Goal: Task Accomplishment & Management: Use online tool/utility

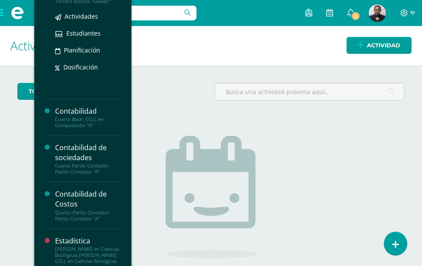
scroll to position [174, 0]
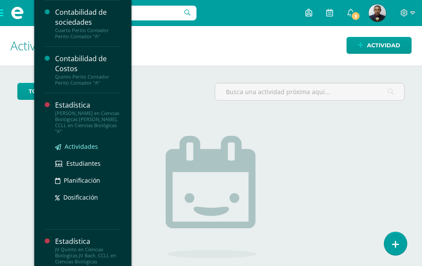
click at [80, 151] on span "Actividades" at bounding box center [81, 146] width 33 height 8
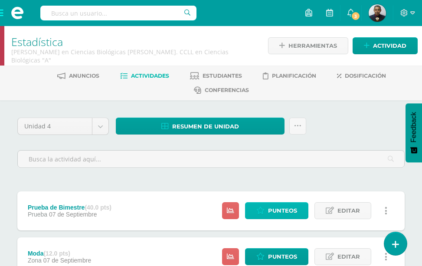
click at [273, 203] on span "Punteos" at bounding box center [282, 211] width 29 height 16
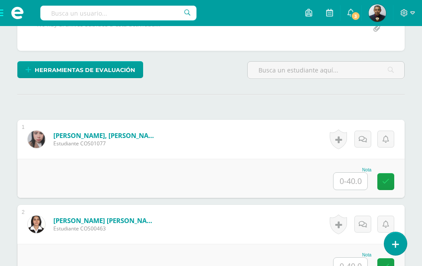
scroll to position [219, 0]
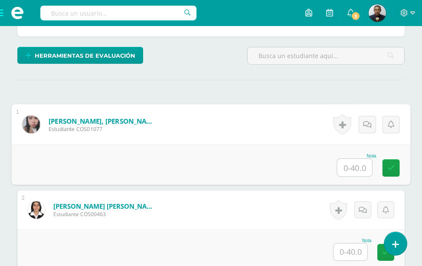
click at [345, 170] on input "text" at bounding box center [355, 167] width 35 height 17
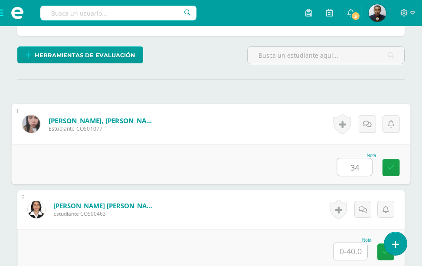
type input "34"
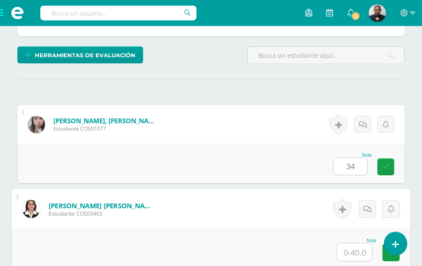
click at [350, 253] on input "text" at bounding box center [355, 251] width 35 height 17
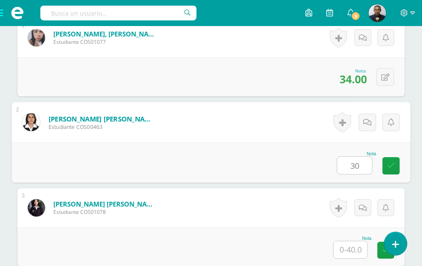
scroll to position [349, 0]
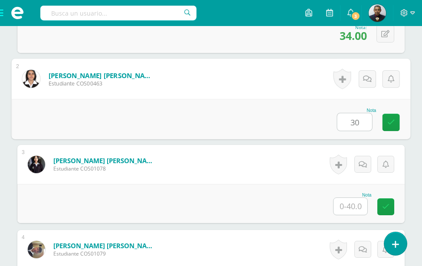
type input "30"
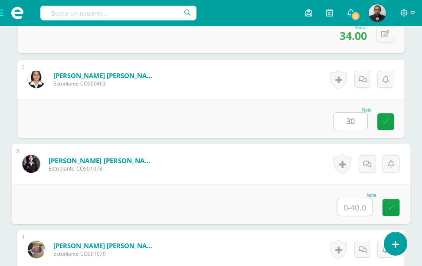
click at [354, 207] on input "text" at bounding box center [355, 206] width 35 height 17
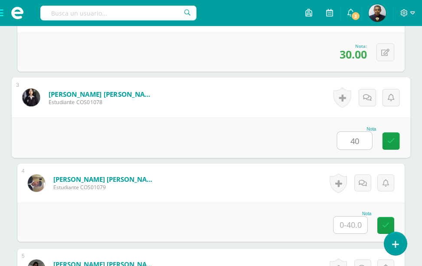
scroll to position [436, 0]
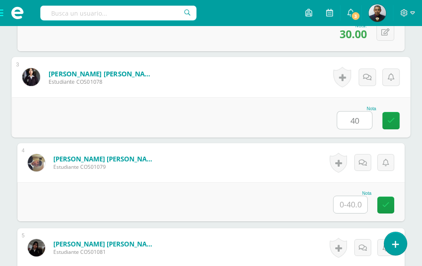
type input "40"
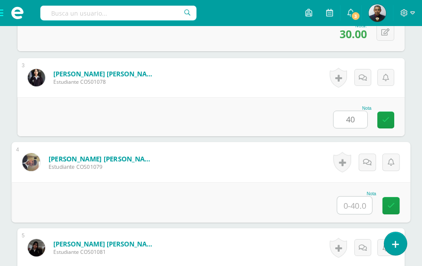
click at [355, 203] on input "text" at bounding box center [355, 205] width 35 height 17
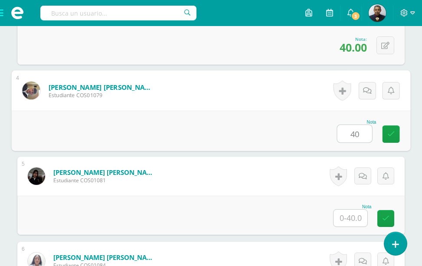
scroll to position [566, 0]
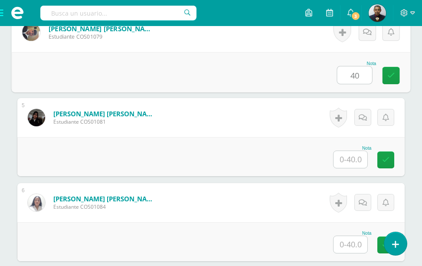
type input "40"
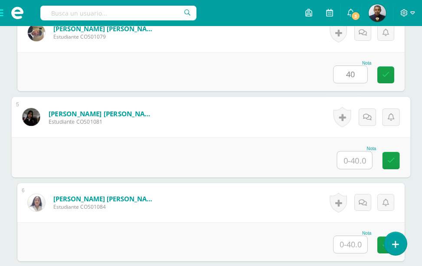
click at [351, 158] on input "text" at bounding box center [355, 159] width 35 height 17
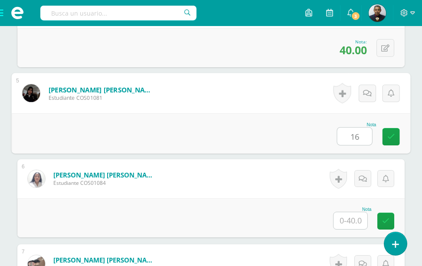
scroll to position [697, 0]
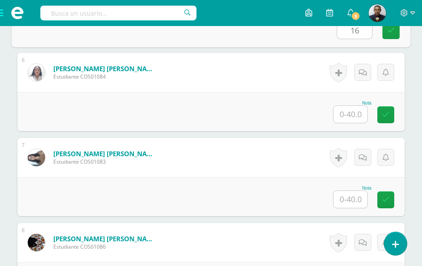
type input "16"
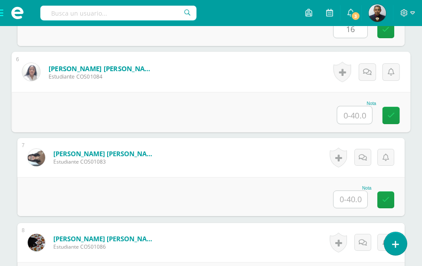
click at [353, 115] on input "text" at bounding box center [355, 114] width 35 height 17
type input "40"
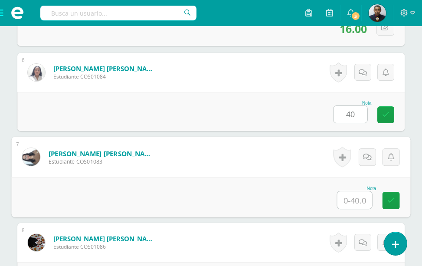
click at [353, 196] on input "text" at bounding box center [355, 199] width 35 height 17
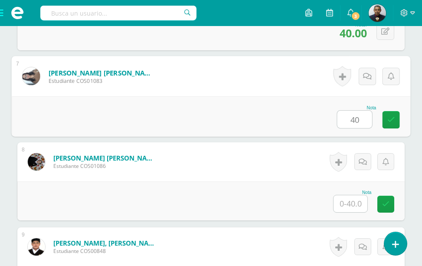
scroll to position [783, 0]
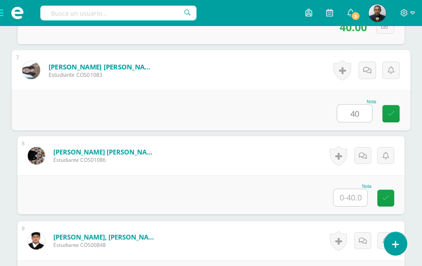
type input "40"
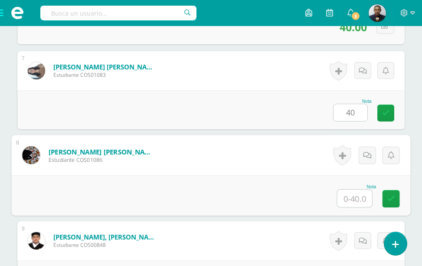
click at [355, 196] on input "text" at bounding box center [355, 198] width 35 height 17
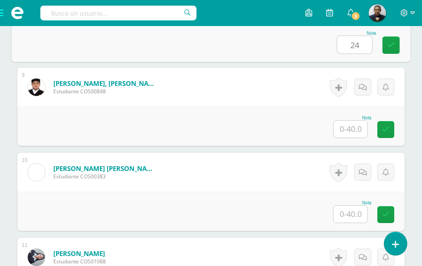
scroll to position [957, 0]
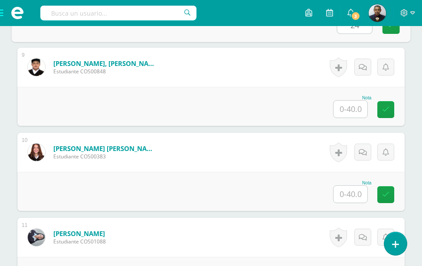
type input "24"
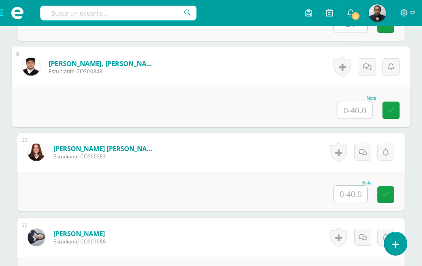
click at [353, 109] on input "text" at bounding box center [355, 109] width 35 height 17
type input "34"
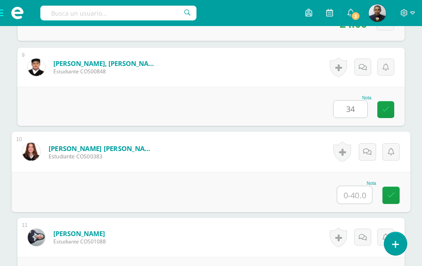
click at [350, 194] on input "text" at bounding box center [355, 194] width 35 height 17
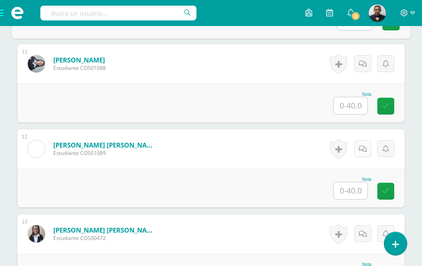
scroll to position [1087, 0]
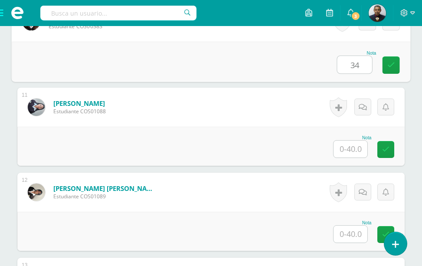
type input "34"
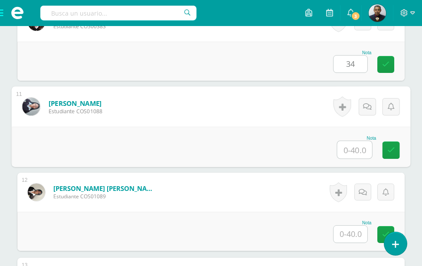
click at [359, 150] on input "text" at bounding box center [355, 149] width 35 height 17
type input "5"
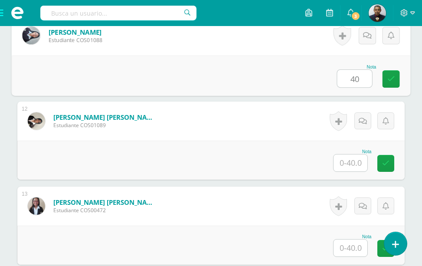
scroll to position [1174, 0]
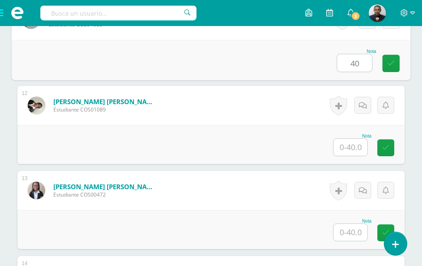
type input "40"
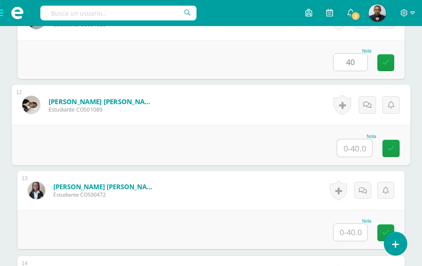
click at [355, 149] on input "text" at bounding box center [355, 147] width 35 height 17
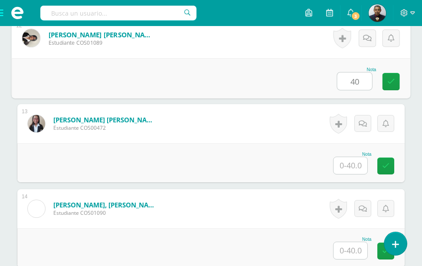
scroll to position [1217, 0]
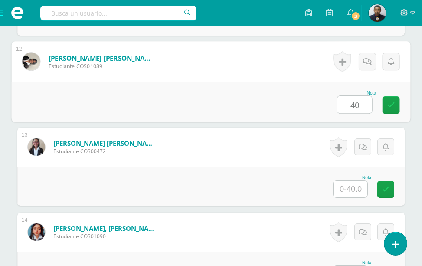
type input "40"
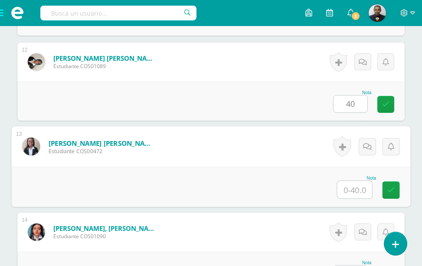
click at [352, 185] on input "text" at bounding box center [355, 189] width 35 height 17
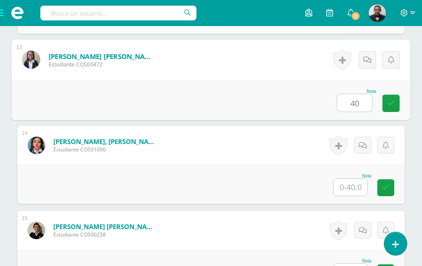
type input "40"
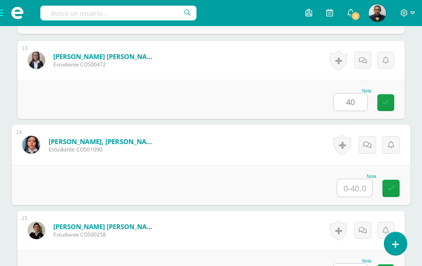
click at [349, 186] on input "text" at bounding box center [355, 187] width 35 height 17
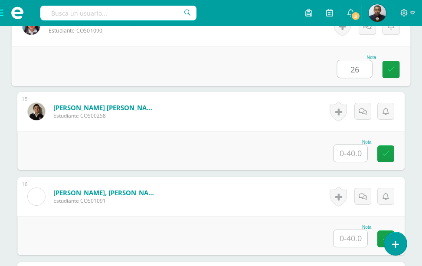
scroll to position [1434, 0]
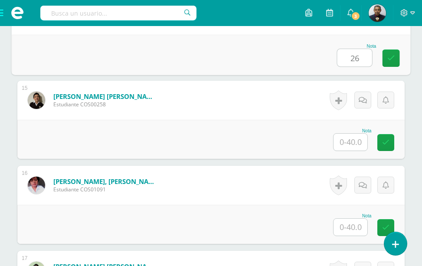
type input "26"
click at [353, 140] on input "text" at bounding box center [351, 142] width 34 height 17
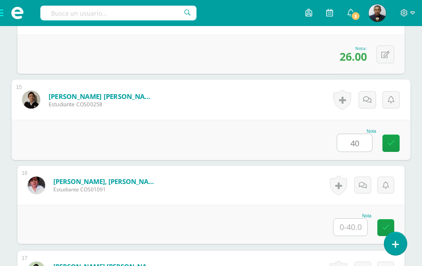
type input "40"
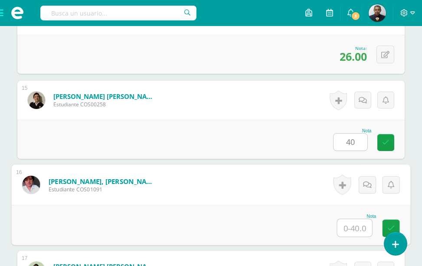
click at [354, 227] on input "text" at bounding box center [355, 227] width 35 height 17
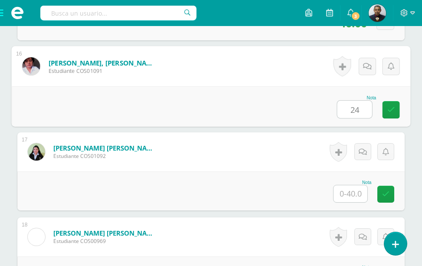
scroll to position [1608, 0]
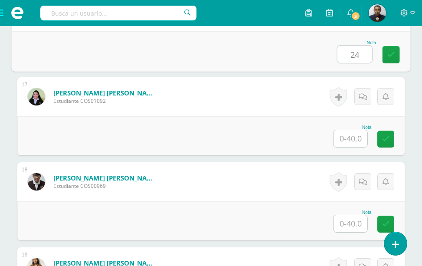
type input "24"
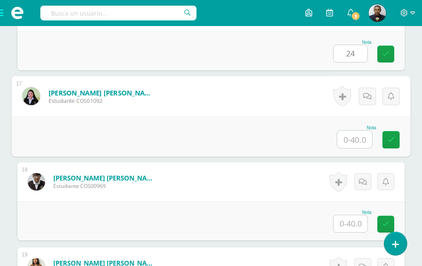
click at [359, 141] on input "text" at bounding box center [355, 139] width 35 height 17
type input "34"
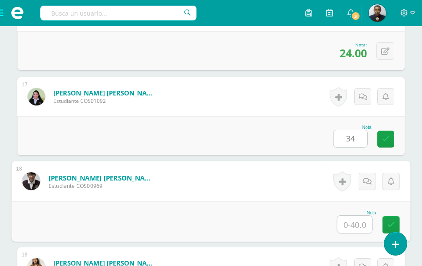
click at [353, 224] on input "text" at bounding box center [355, 224] width 35 height 17
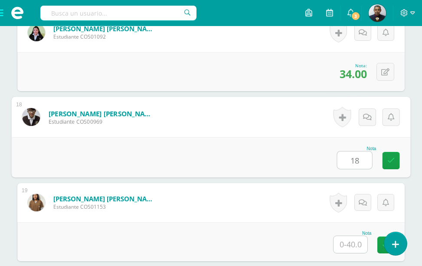
scroll to position [1695, 0]
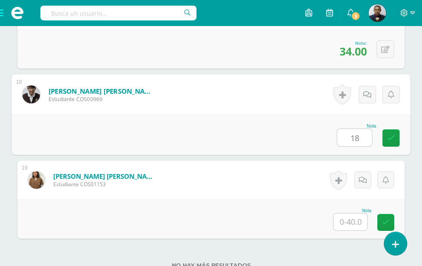
type input "18"
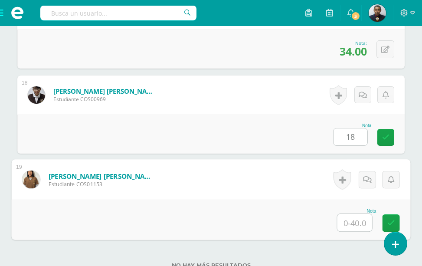
click at [352, 221] on input "text" at bounding box center [355, 222] width 35 height 17
type input "40"
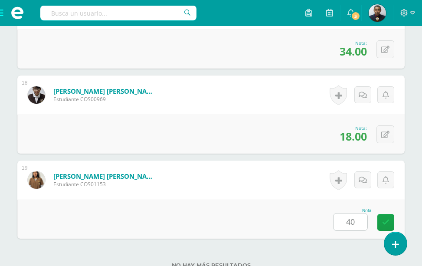
click at [291, 223] on div "Nota 40" at bounding box center [211, 219] width 388 height 39
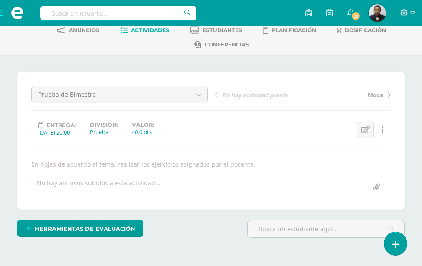
scroll to position [0, 0]
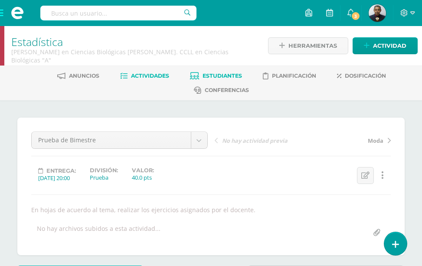
click at [237, 76] on span "Estudiantes" at bounding box center [222, 75] width 39 height 7
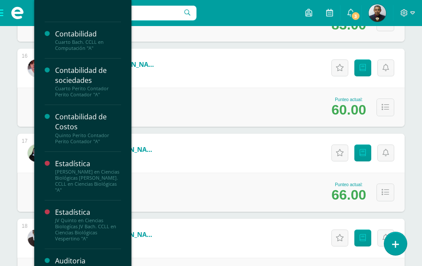
scroll to position [210, 0]
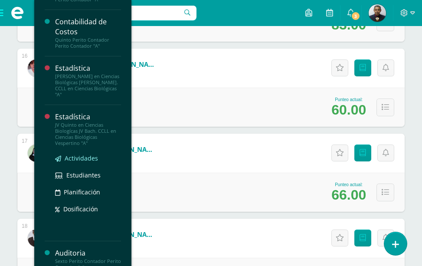
click at [79, 162] on span "Actividades" at bounding box center [81, 158] width 33 height 8
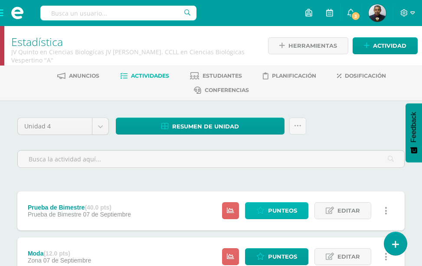
click at [275, 203] on span "Punteos" at bounding box center [282, 211] width 29 height 16
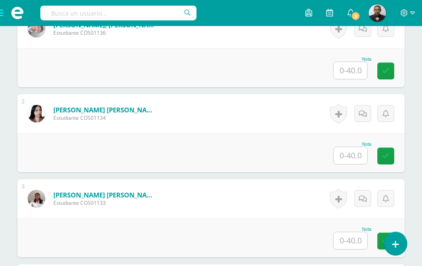
scroll to position [318, 0]
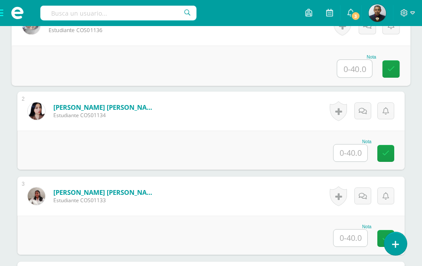
click at [345, 77] on input "text" at bounding box center [355, 68] width 35 height 17
type input "22"
click at [354, 161] on input "text" at bounding box center [351, 153] width 34 height 17
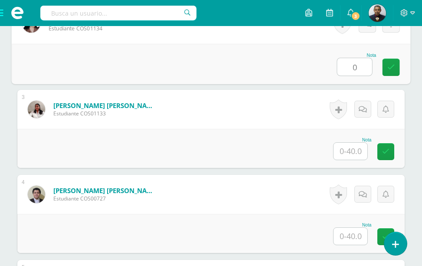
scroll to position [448, 0]
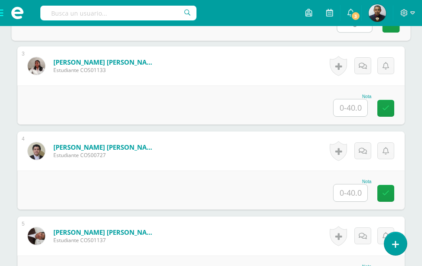
type input "0"
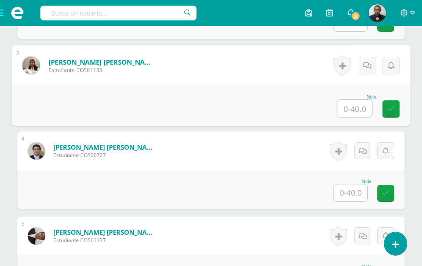
click at [358, 117] on input "text" at bounding box center [355, 108] width 35 height 17
type input "22"
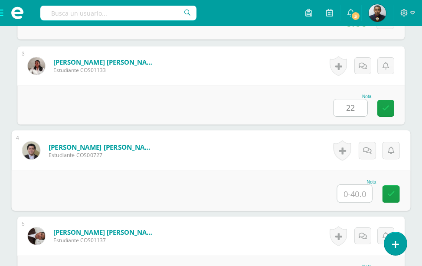
click at [346, 202] on input "text" at bounding box center [355, 193] width 35 height 17
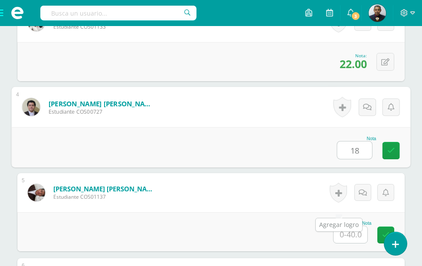
scroll to position [535, 0]
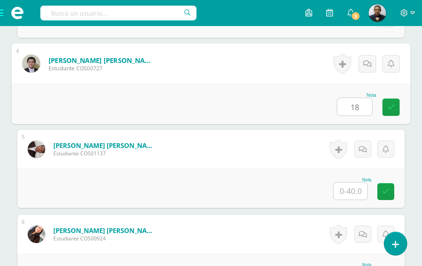
type input "18"
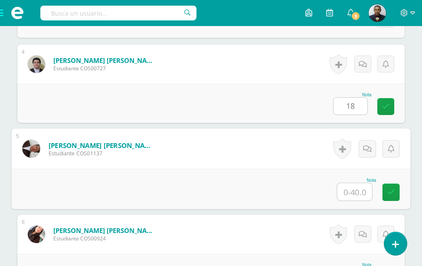
click at [350, 201] on input "text" at bounding box center [355, 191] width 35 height 17
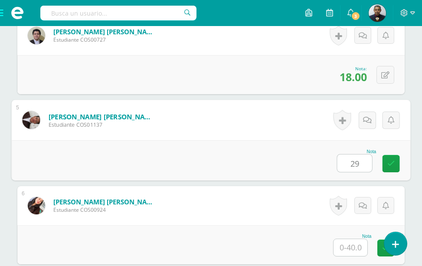
scroll to position [621, 0]
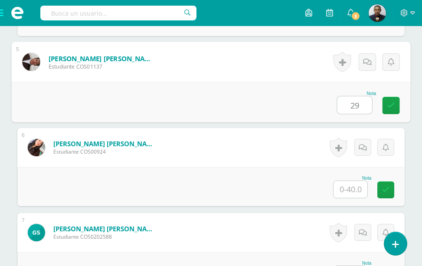
type input "29"
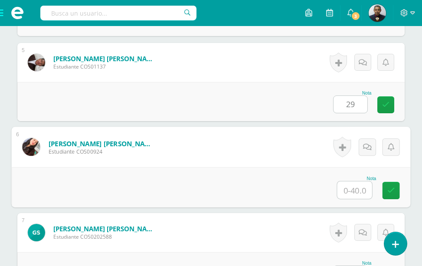
click at [349, 199] on input "text" at bounding box center [355, 189] width 35 height 17
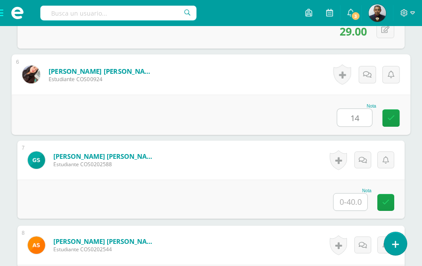
scroll to position [708, 0]
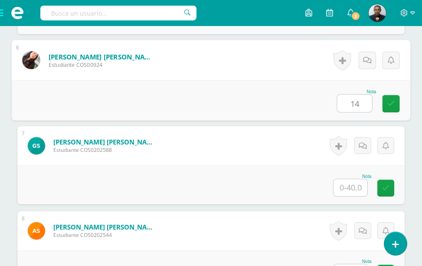
type input "14"
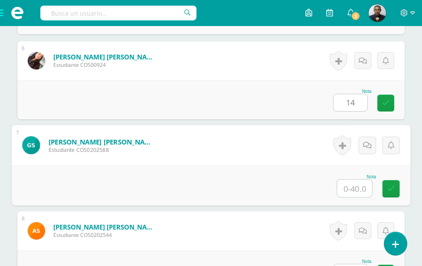
click at [355, 197] on input "text" at bounding box center [355, 188] width 35 height 17
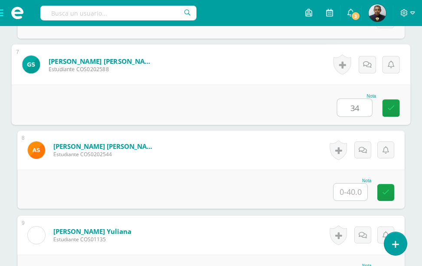
scroll to position [795, 0]
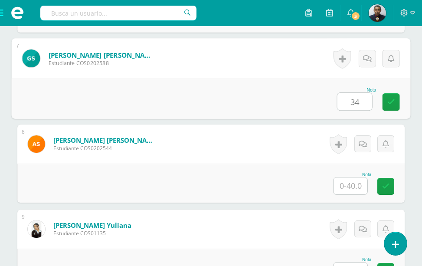
type input "34"
click at [352, 194] on input "text" at bounding box center [351, 186] width 34 height 17
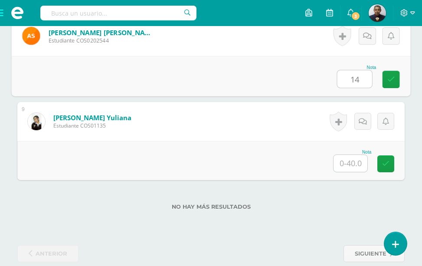
scroll to position [925, 0]
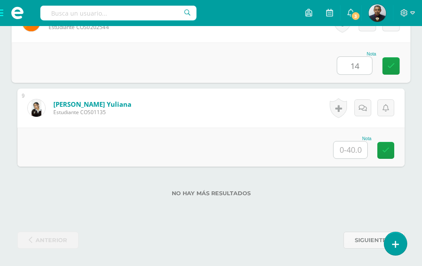
type input "14"
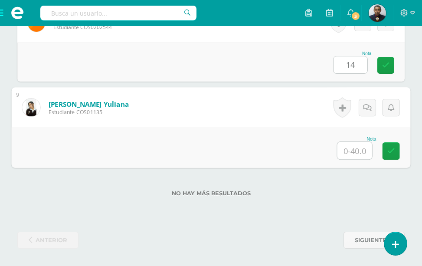
click at [355, 156] on input "text" at bounding box center [355, 150] width 35 height 17
type input "30"
click at [287, 137] on div "Nota 30" at bounding box center [211, 148] width 399 height 40
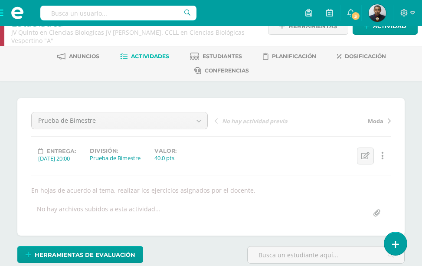
scroll to position [0, 0]
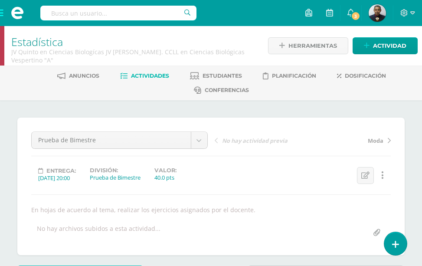
click at [169, 77] on span "Actividades" at bounding box center [150, 75] width 38 height 7
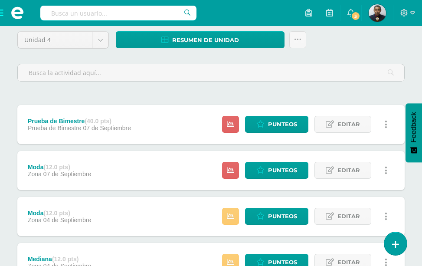
scroll to position [87, 0]
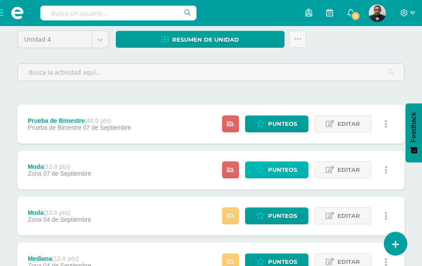
click at [276, 162] on span "Punteos" at bounding box center [282, 170] width 29 height 16
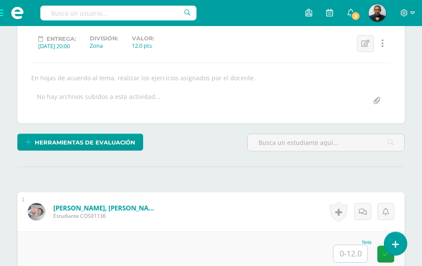
scroll to position [132, 0]
